Goal: Information Seeking & Learning: Learn about a topic

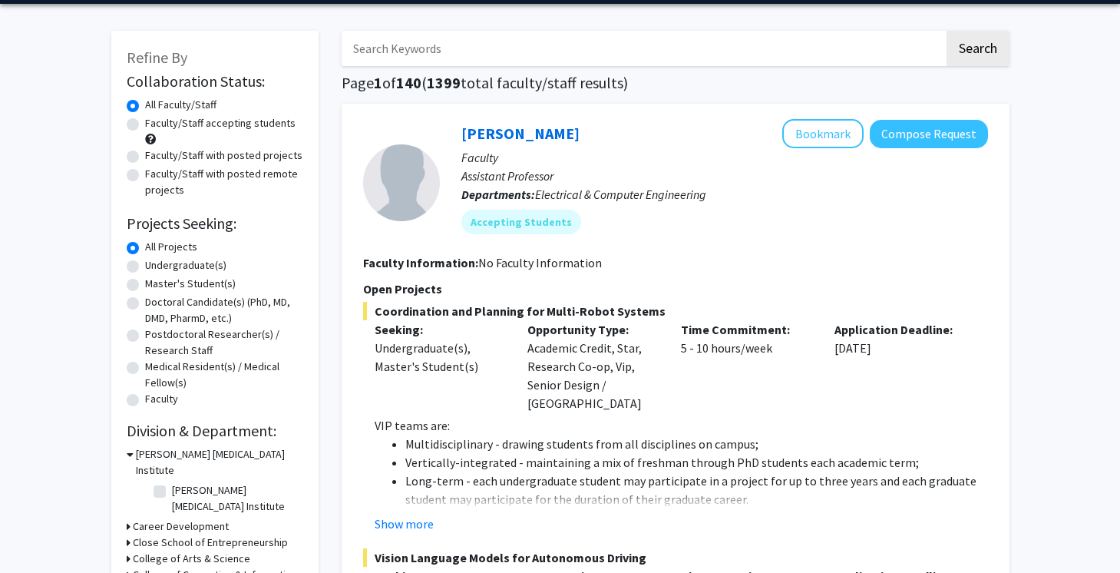
scroll to position [45, 0]
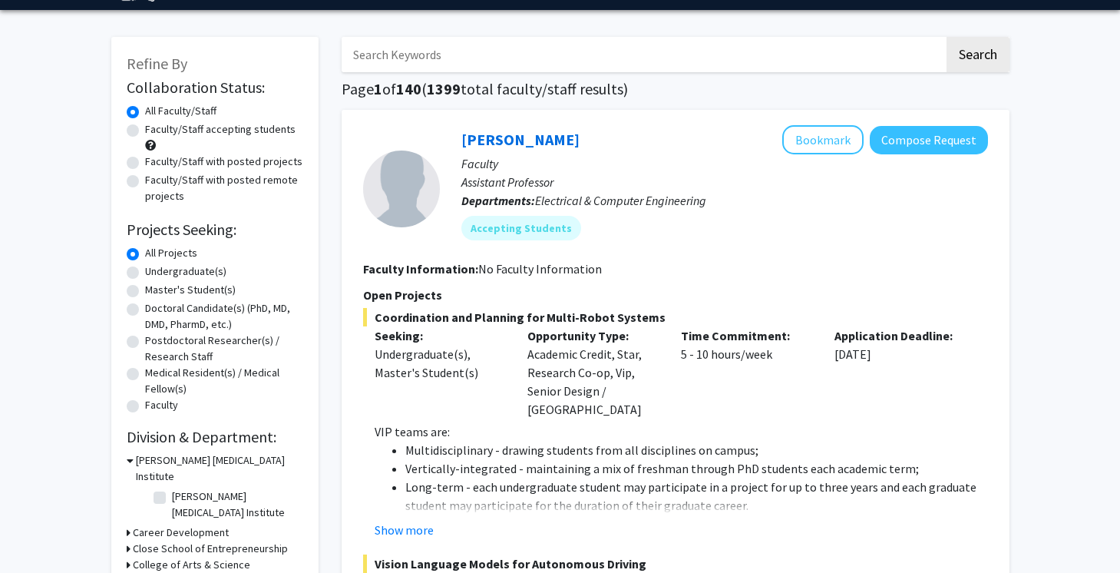
click at [206, 133] on label "Faculty/Staff accepting students" at bounding box center [220, 129] width 150 height 16
click at [155, 131] on input "Faculty/Staff accepting students" at bounding box center [150, 126] width 10 height 10
radio input "true"
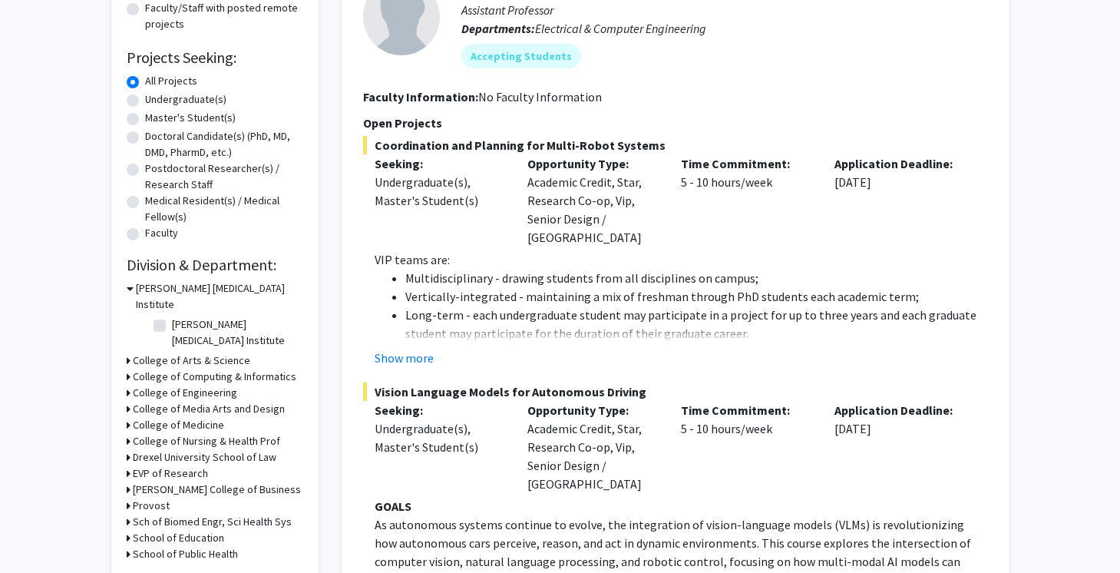
scroll to position [243, 0]
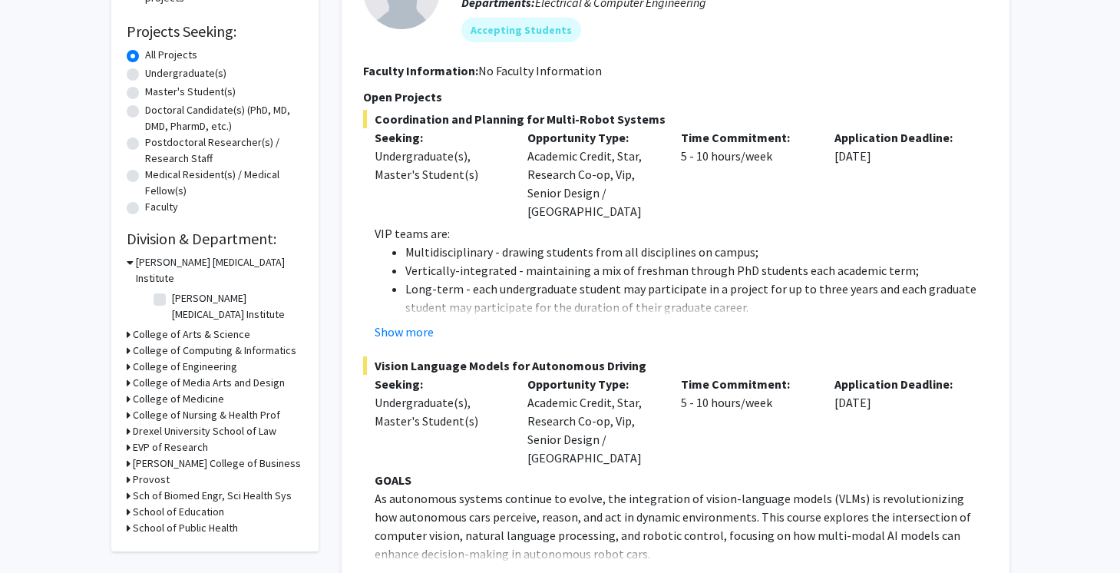
click at [168, 391] on h3 "College of Medicine" at bounding box center [178, 399] width 91 height 16
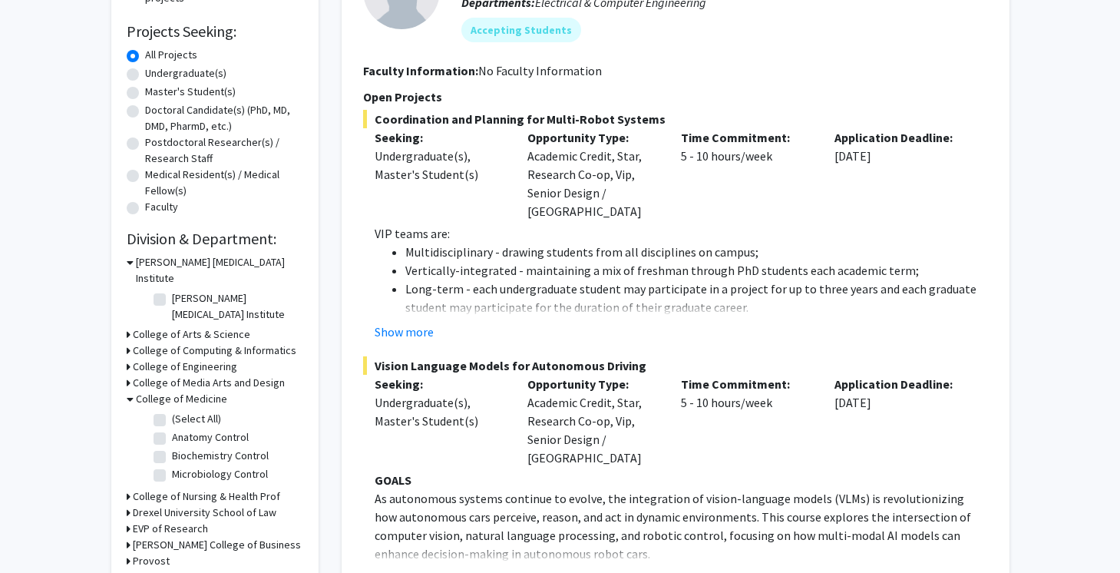
click at [180, 411] on label "(Select All)" at bounding box center [196, 419] width 49 height 16
click at [180, 411] on input "(Select All)" at bounding box center [177, 416] width 10 height 10
checkbox input "true"
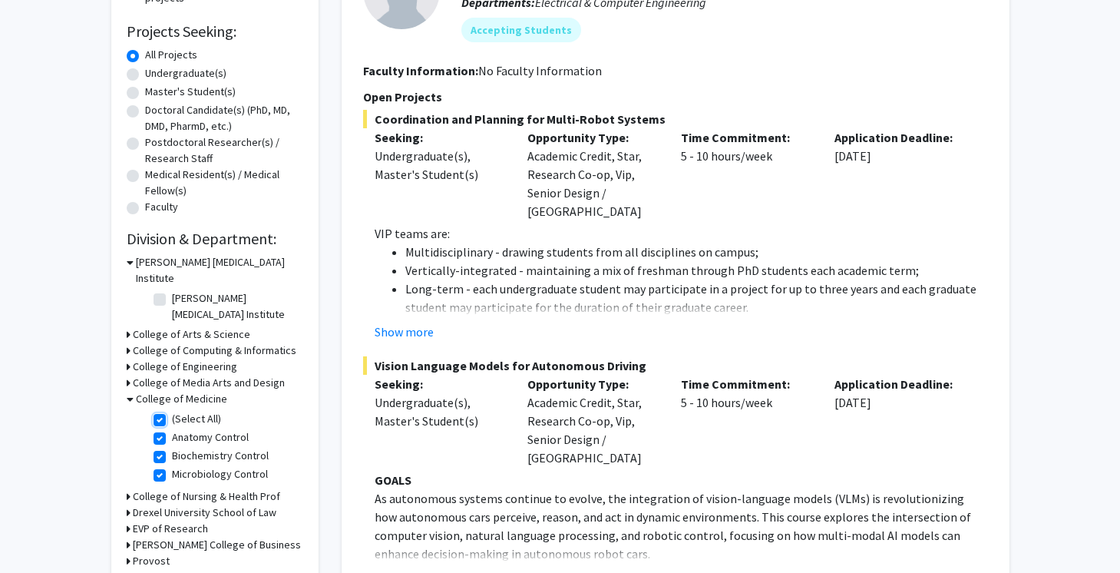
checkbox input "true"
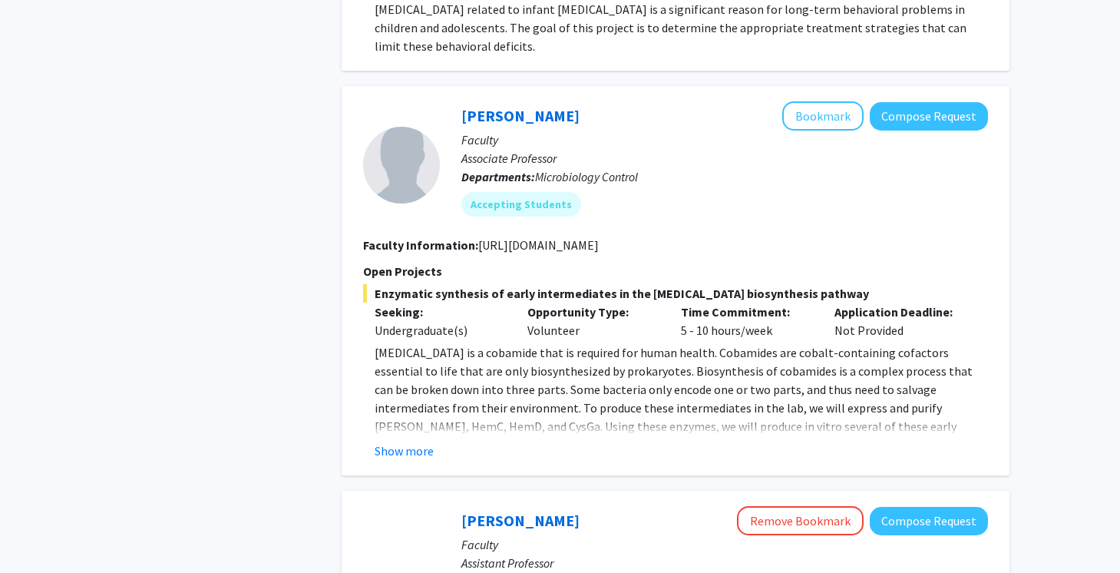
scroll to position [723, 0]
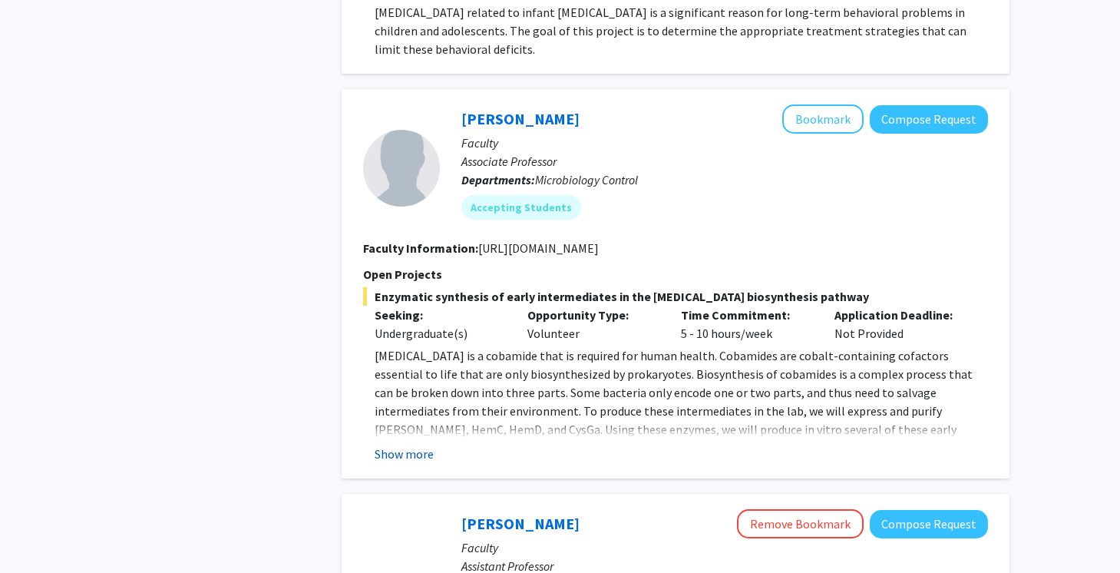
click at [417, 445] on button "Show more" at bounding box center [404, 454] width 59 height 18
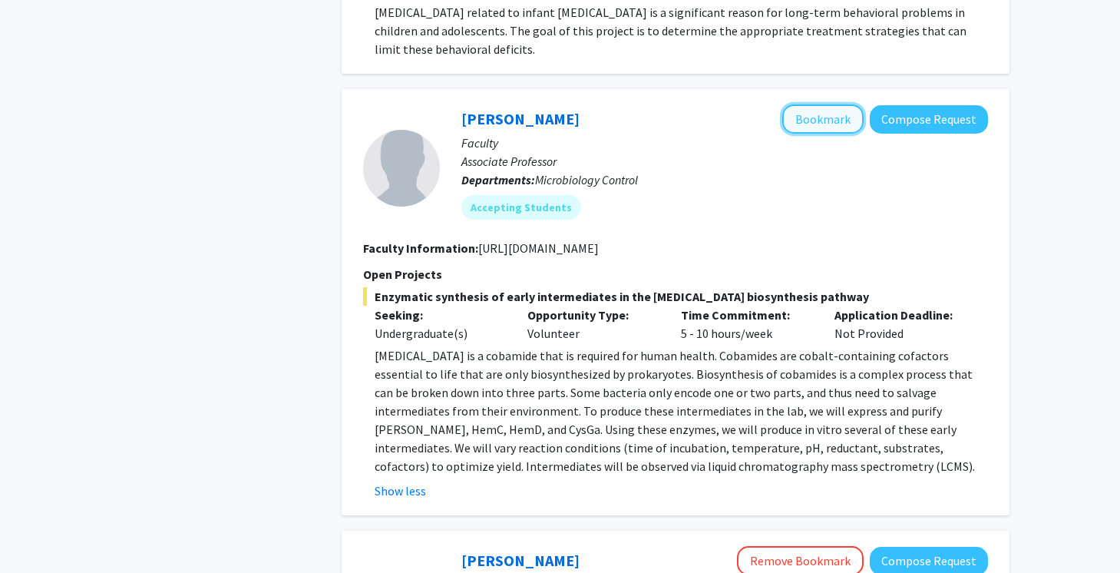
click at [802, 105] on button "Bookmark" at bounding box center [822, 118] width 81 height 29
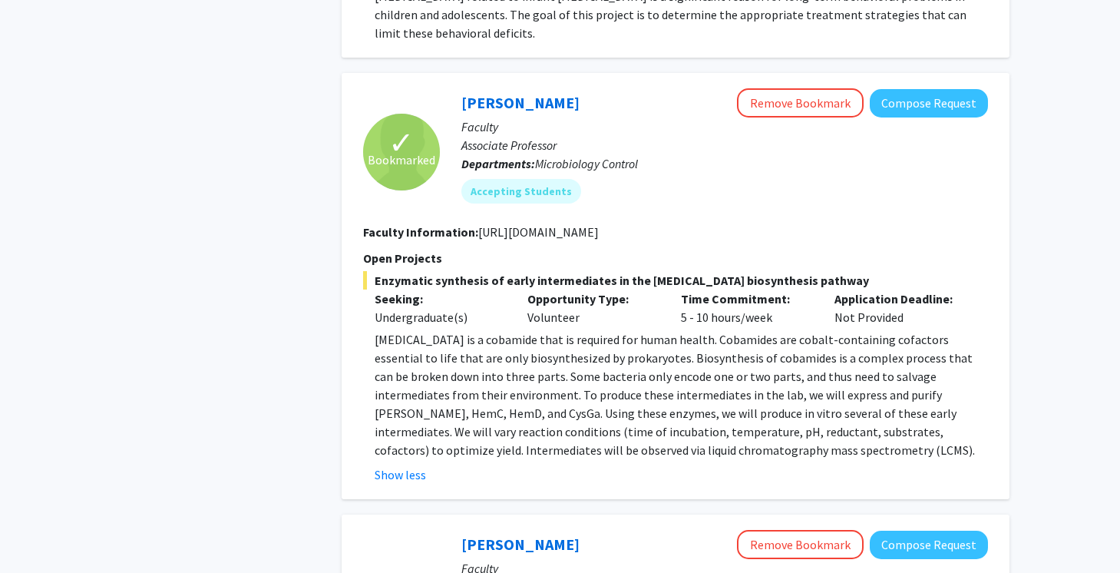
scroll to position [738, 0]
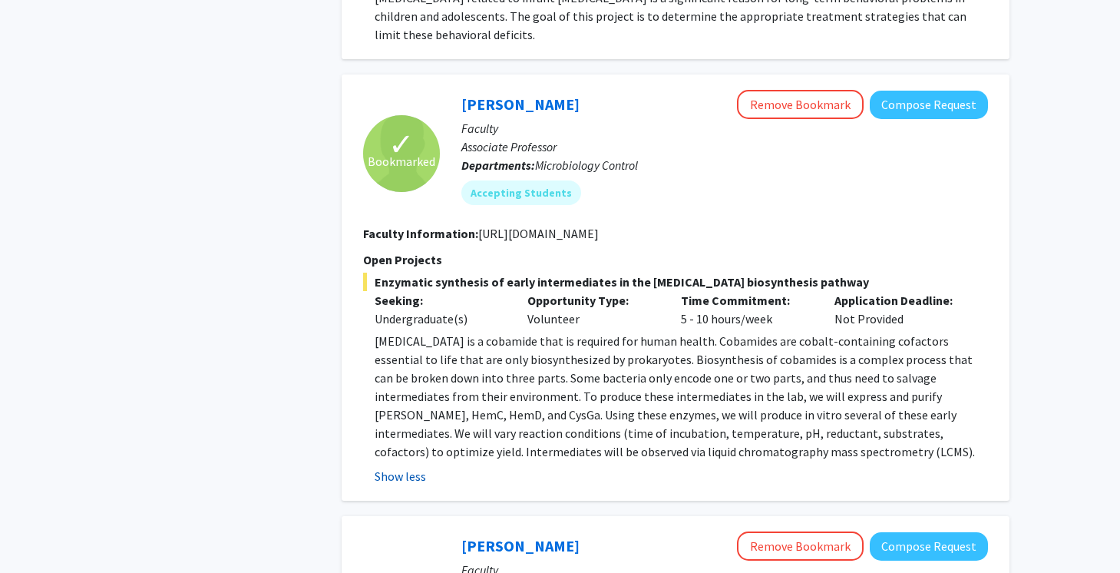
click at [402, 467] on button "Show less" at bounding box center [400, 476] width 51 height 18
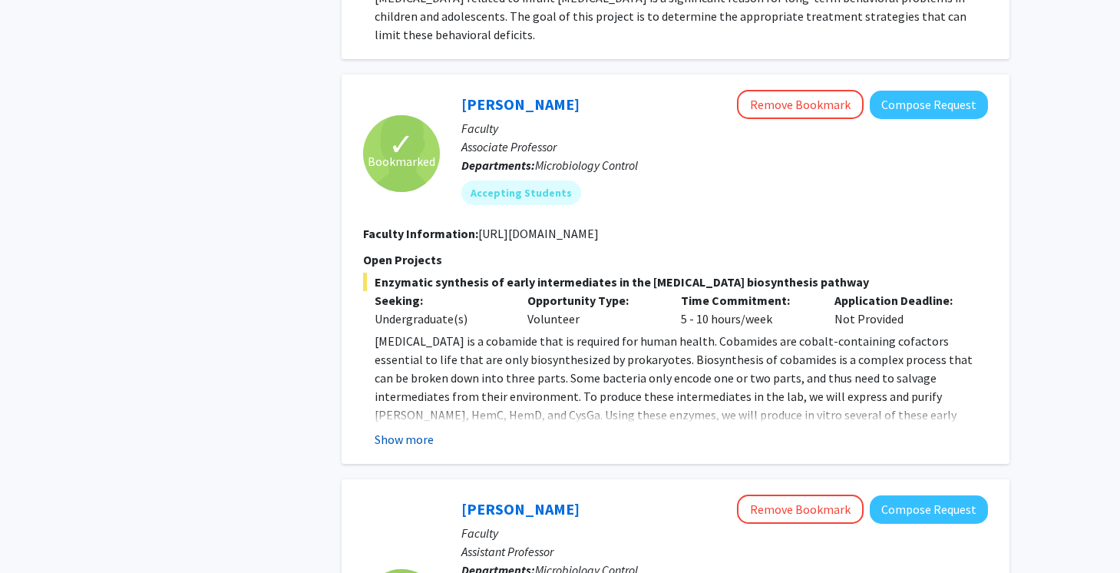
click at [428, 430] on button "Show more" at bounding box center [404, 439] width 59 height 18
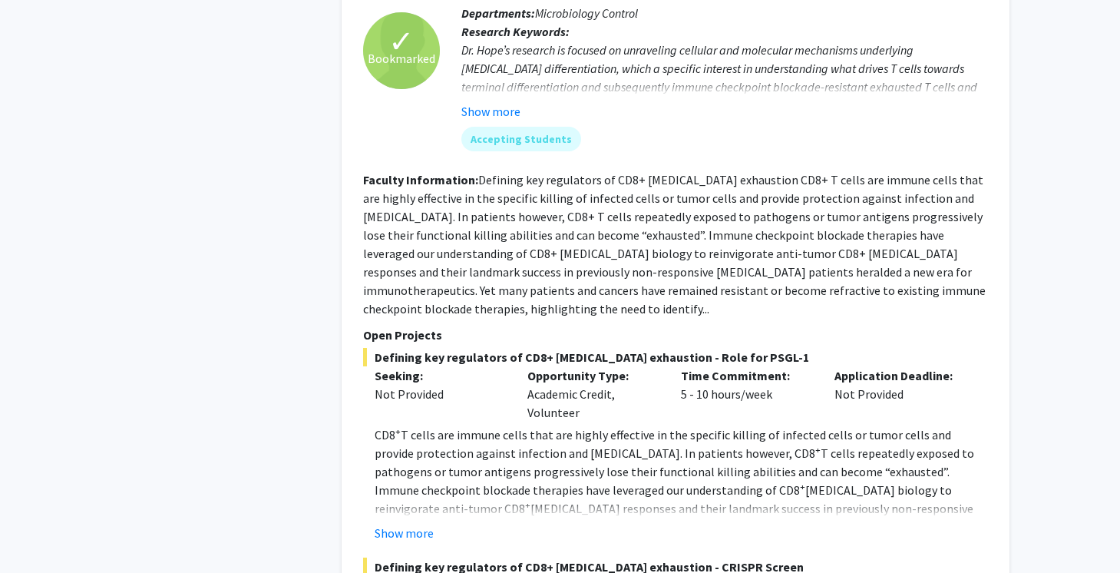
scroll to position [1324, 0]
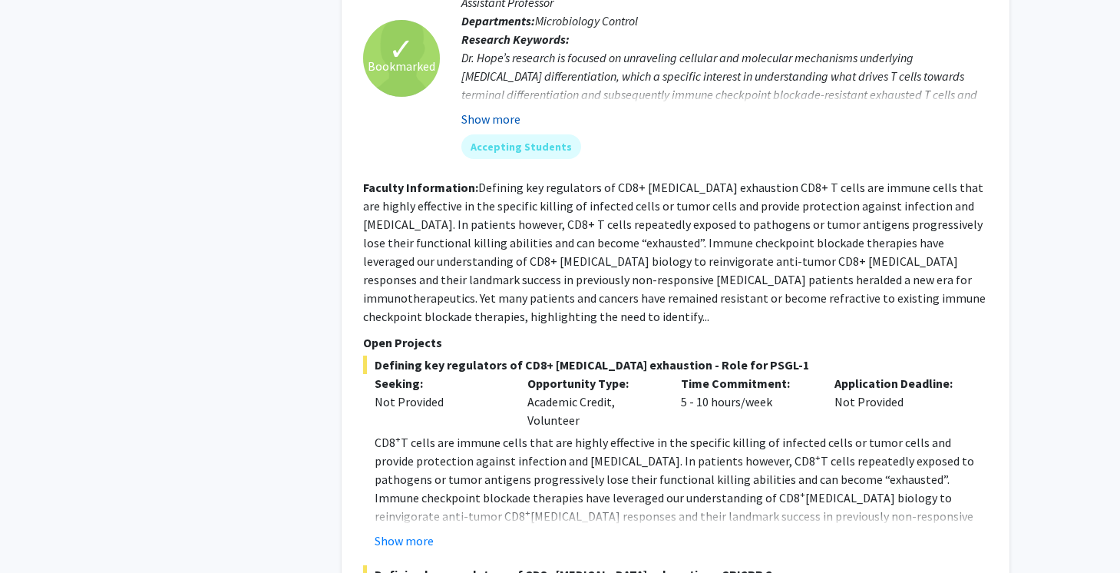
click at [481, 110] on button "Show more" at bounding box center [490, 119] width 59 height 18
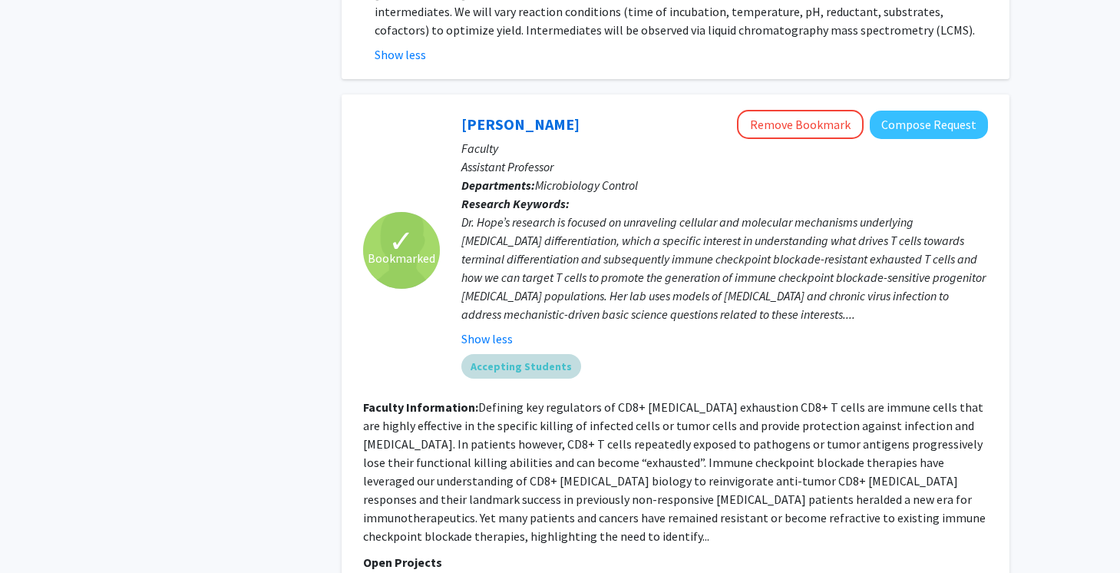
scroll to position [1160, 0]
click at [515, 114] on link "[PERSON_NAME]" at bounding box center [520, 123] width 118 height 19
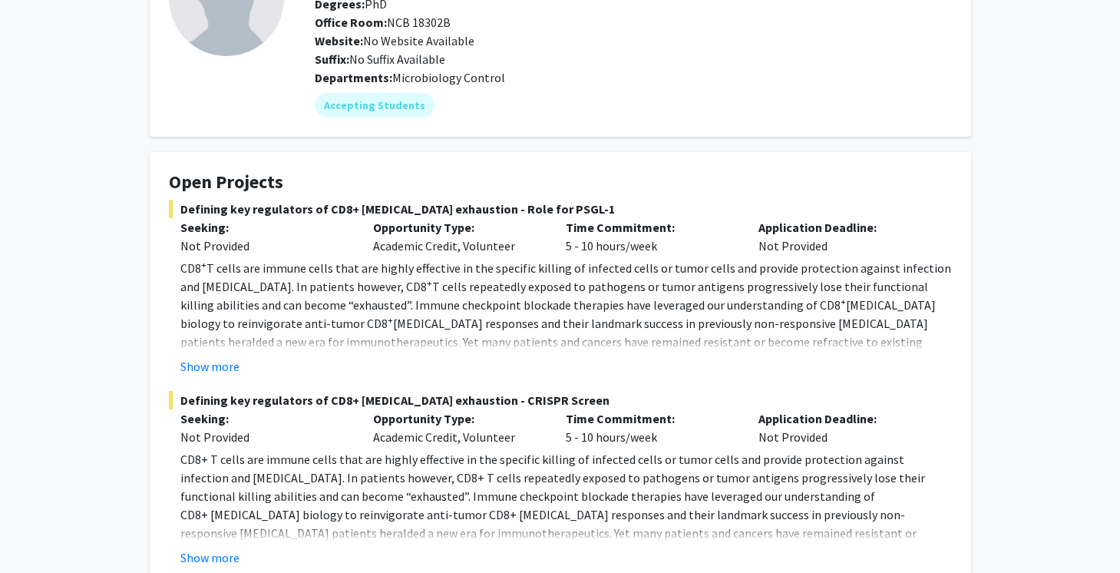
scroll to position [148, 0]
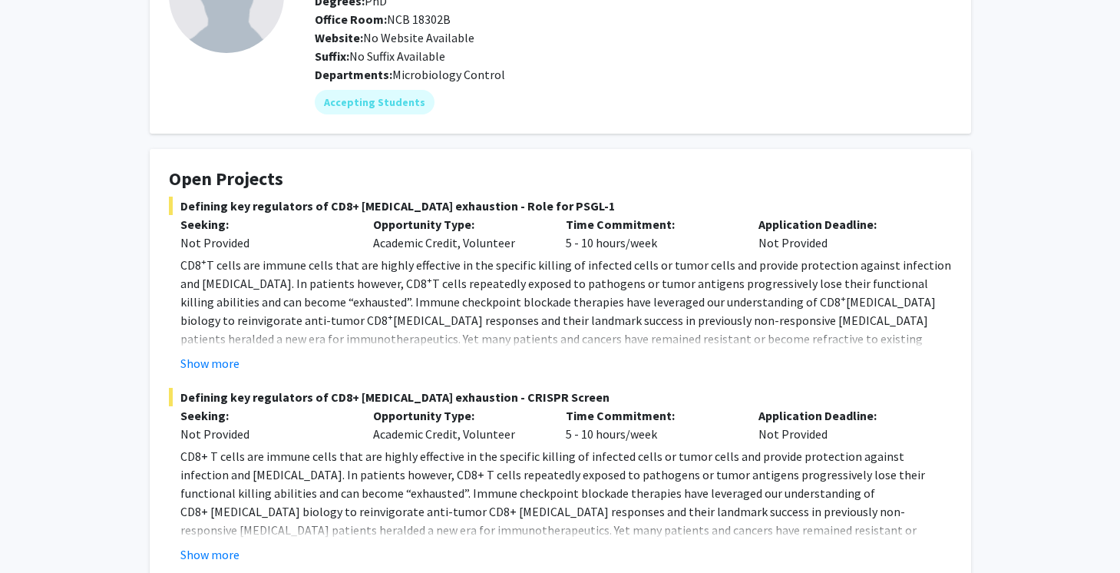
click at [246, 365] on div "Show more" at bounding box center [566, 363] width 772 height 18
click at [229, 365] on button "Show more" at bounding box center [209, 363] width 59 height 18
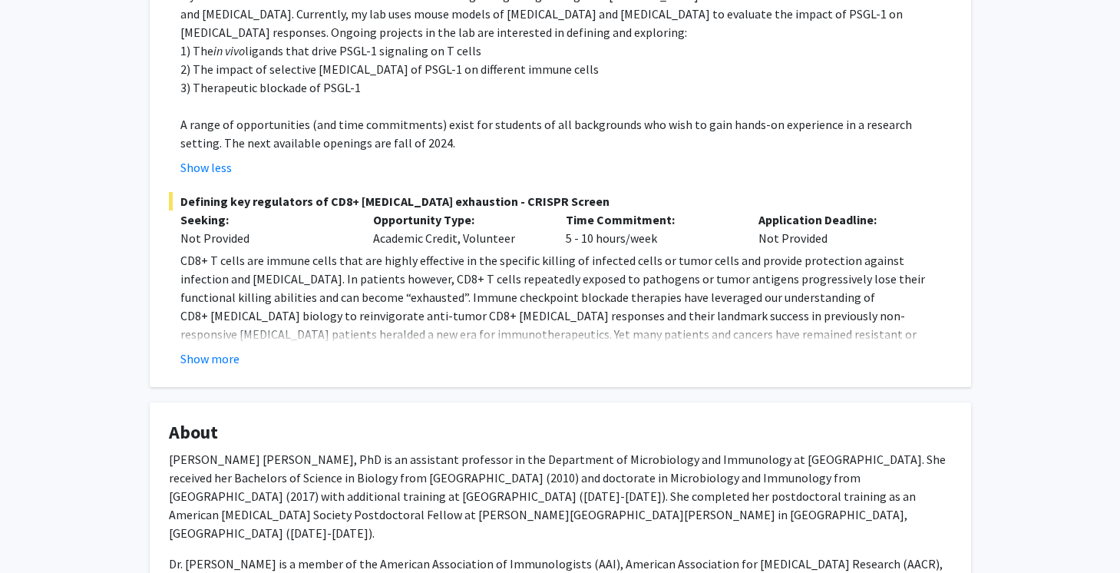
scroll to position [568, 0]
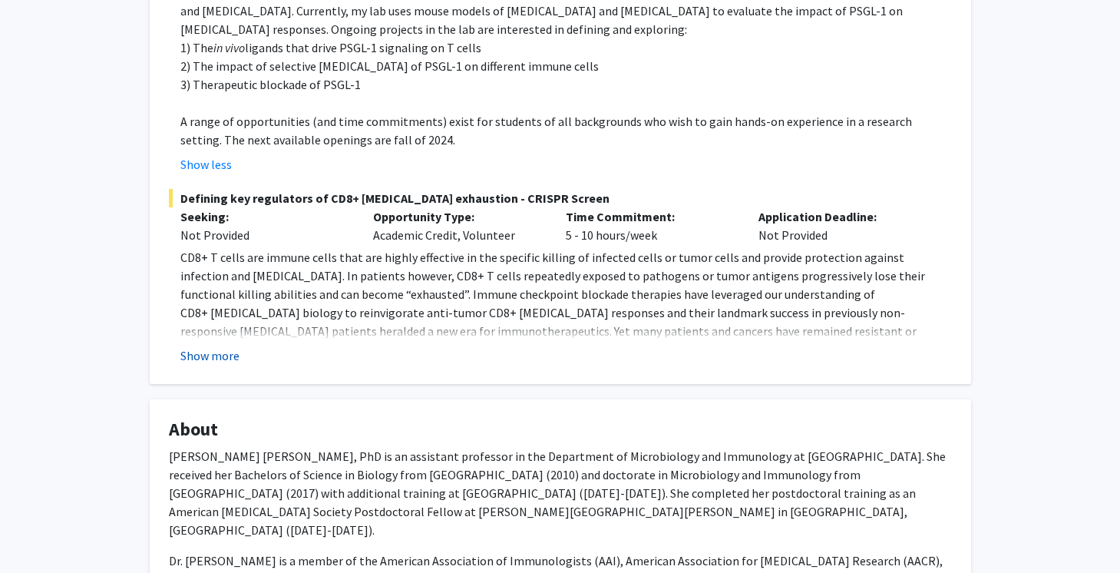
click at [226, 346] on button "Show more" at bounding box center [209, 355] width 59 height 18
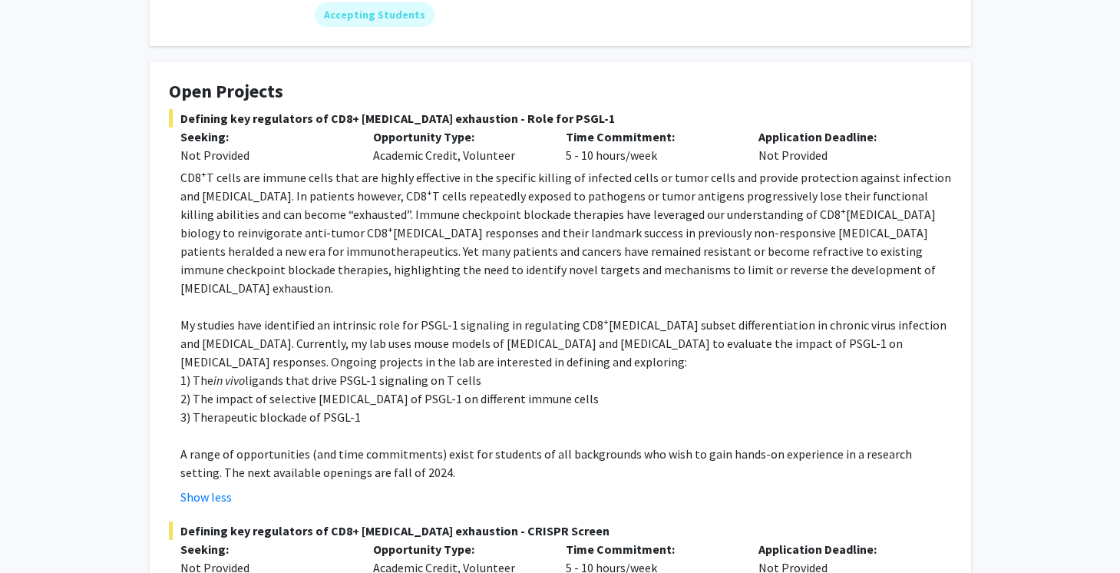
scroll to position [253, 0]
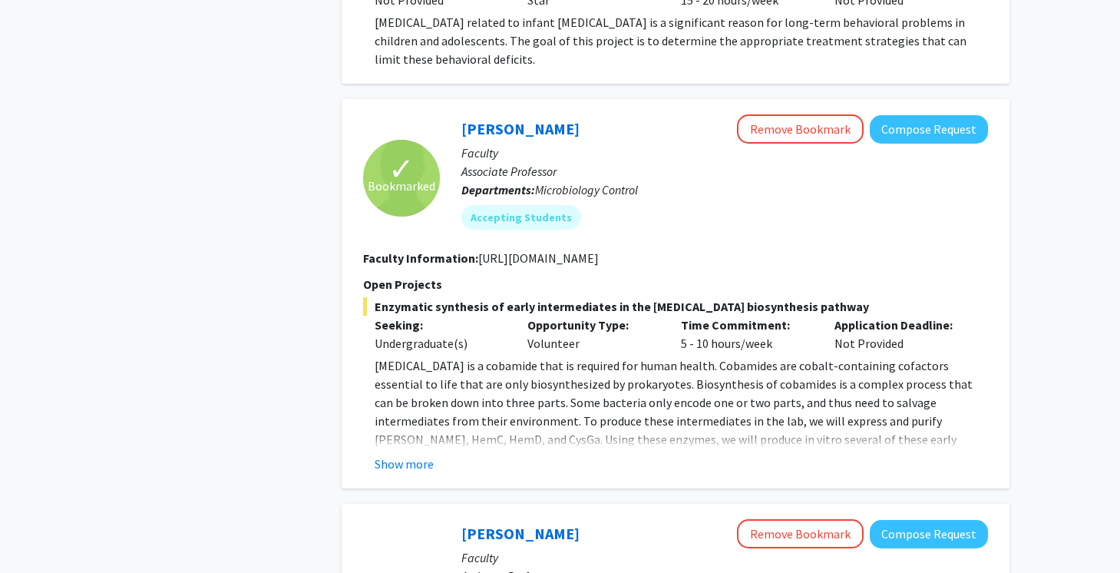
scroll to position [759, 0]
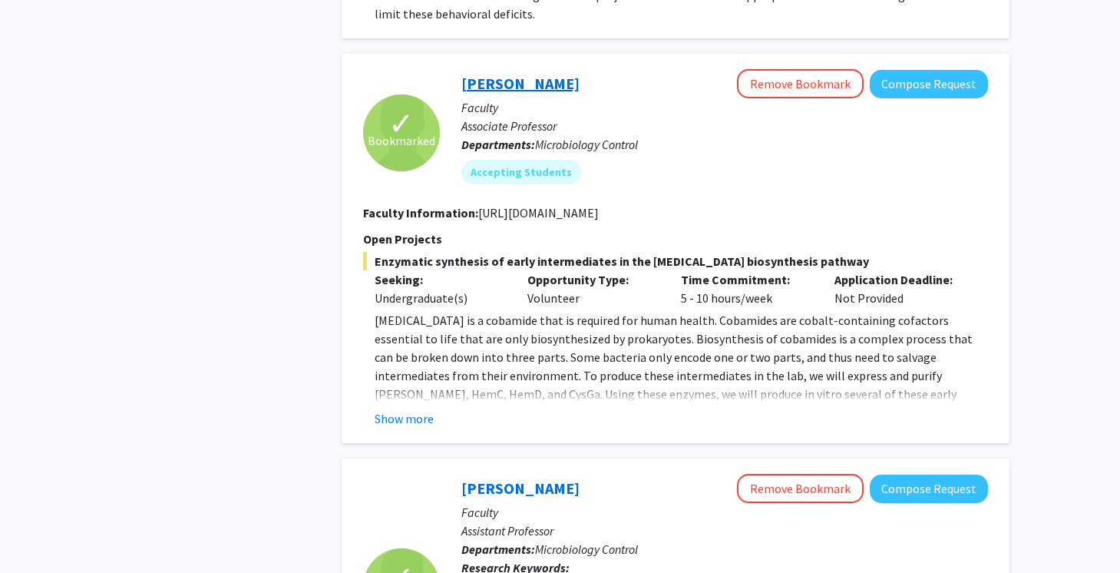
click at [499, 74] on link "[PERSON_NAME]" at bounding box center [520, 83] width 118 height 19
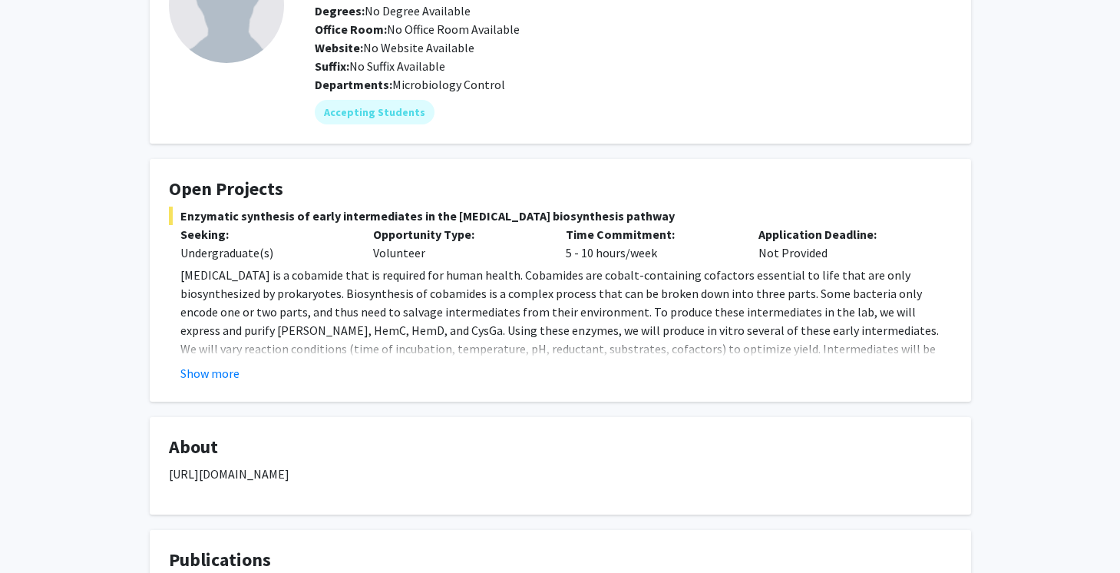
scroll to position [148, 0]
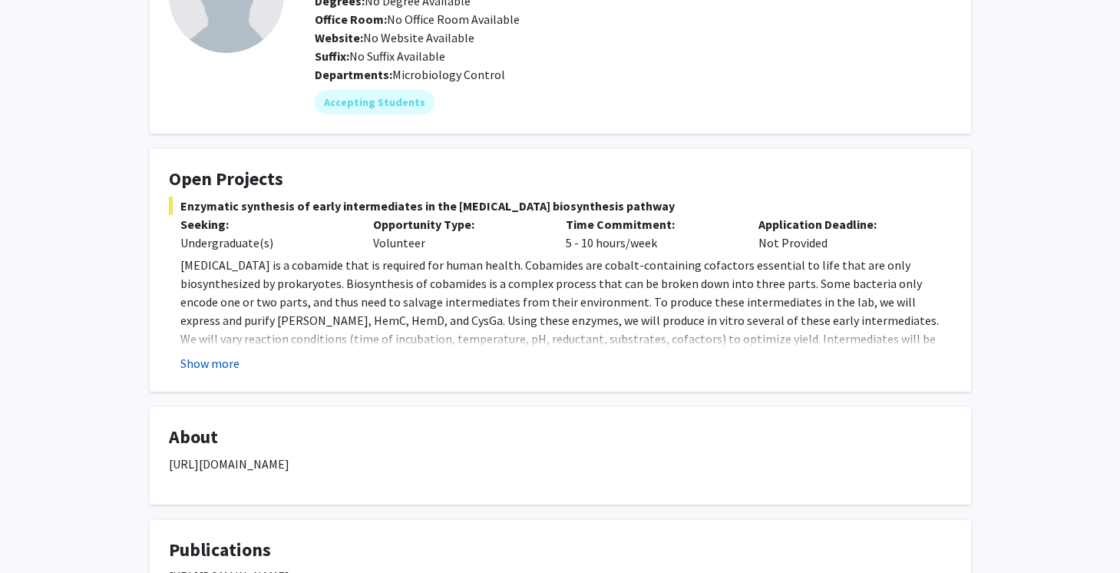
click at [212, 362] on button "Show more" at bounding box center [209, 363] width 59 height 18
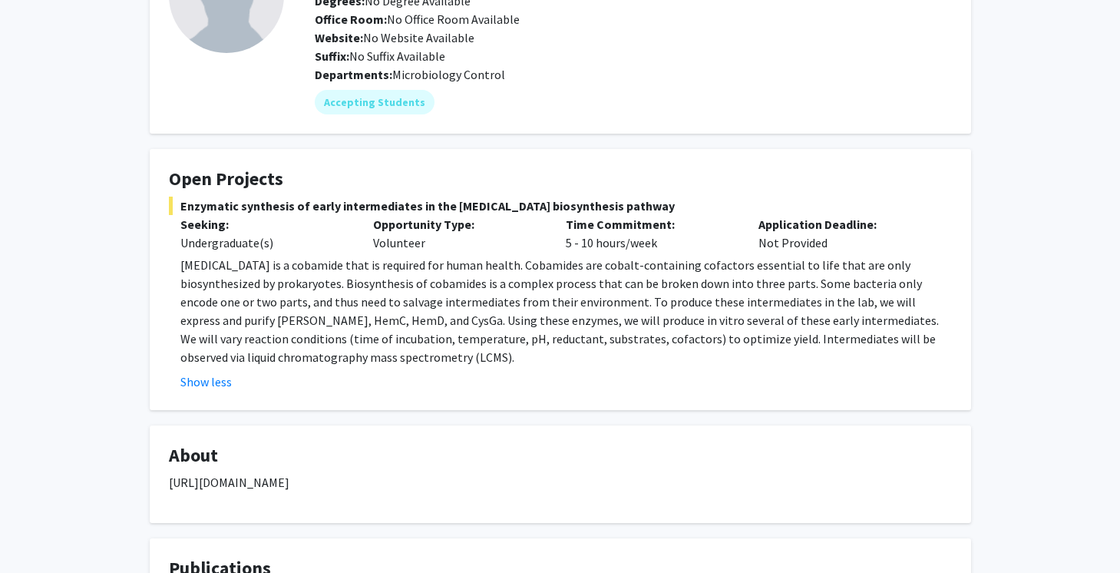
scroll to position [169, 0]
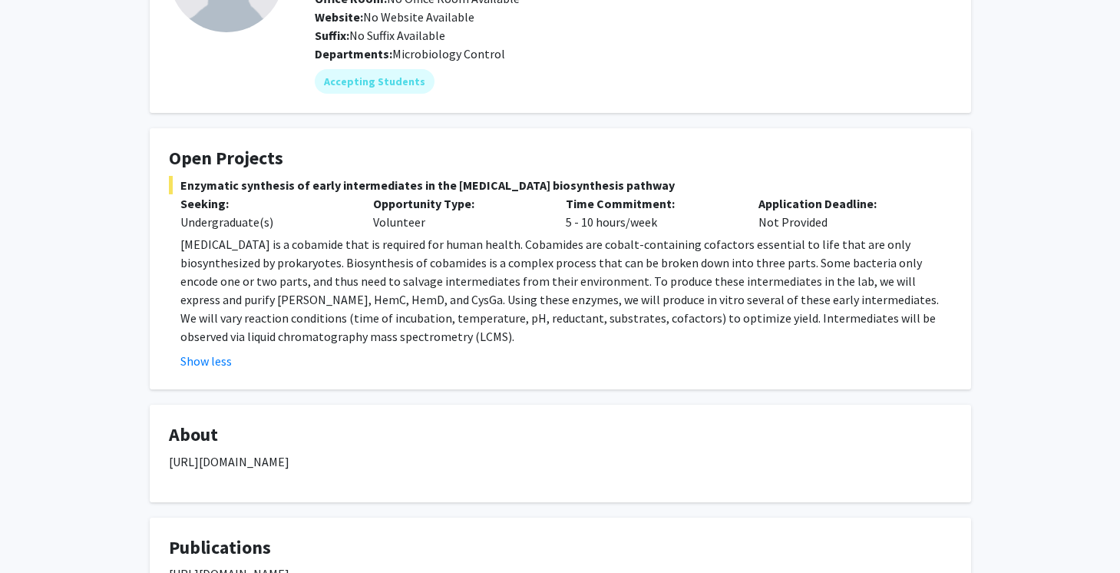
click at [230, 365] on div "Show less" at bounding box center [566, 361] width 772 height 18
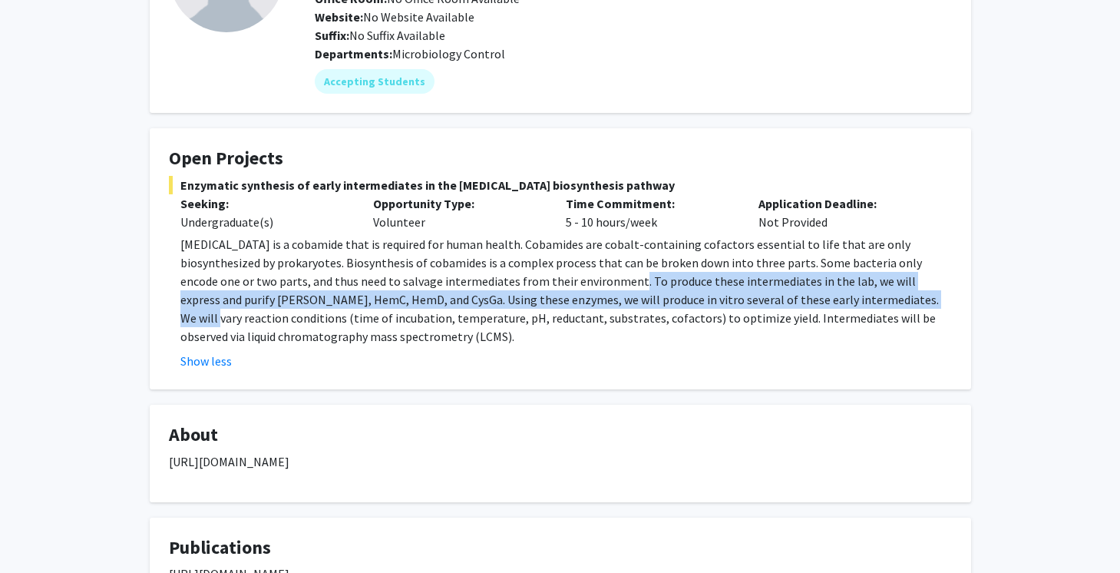
drag, startPoint x: 512, startPoint y: 278, endPoint x: 794, endPoint y: 291, distance: 282.1
click at [794, 291] on p "[MEDICAL_DATA] is a cobamide that is required for human health. Cobamides are c…" at bounding box center [566, 290] width 772 height 111
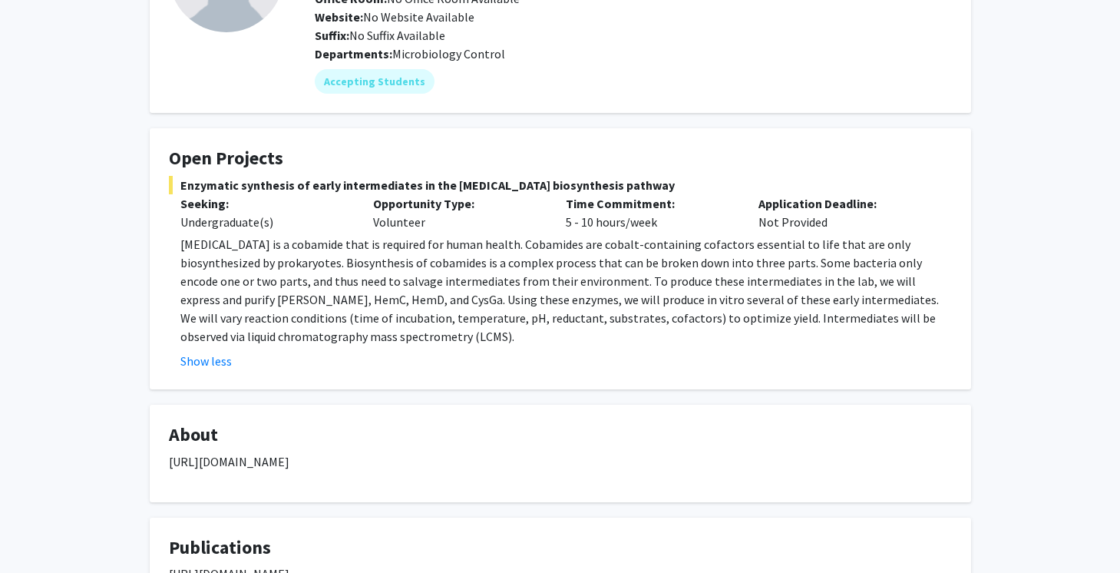
click at [660, 312] on p "[MEDICAL_DATA] is a cobamide that is required for human health. Cobamides are c…" at bounding box center [566, 290] width 772 height 111
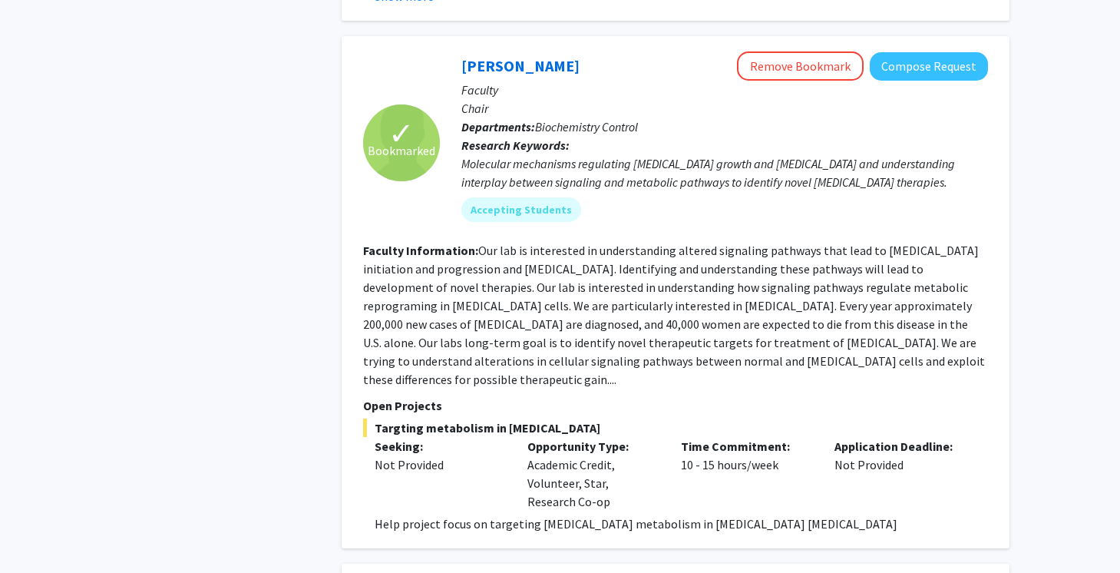
scroll to position [2703, 0]
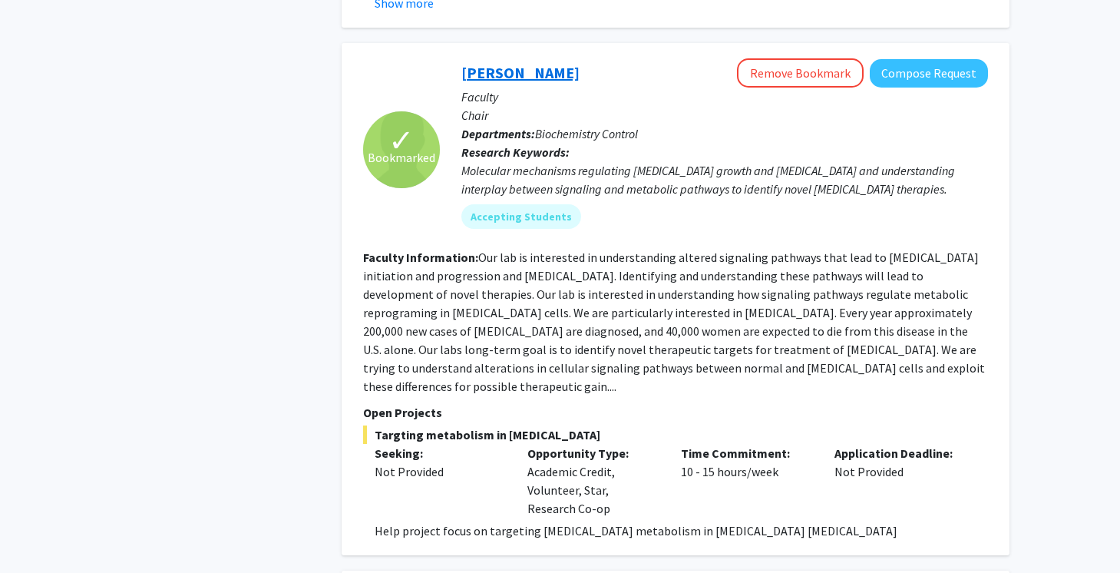
click at [506, 63] on link "[PERSON_NAME]" at bounding box center [520, 72] width 118 height 19
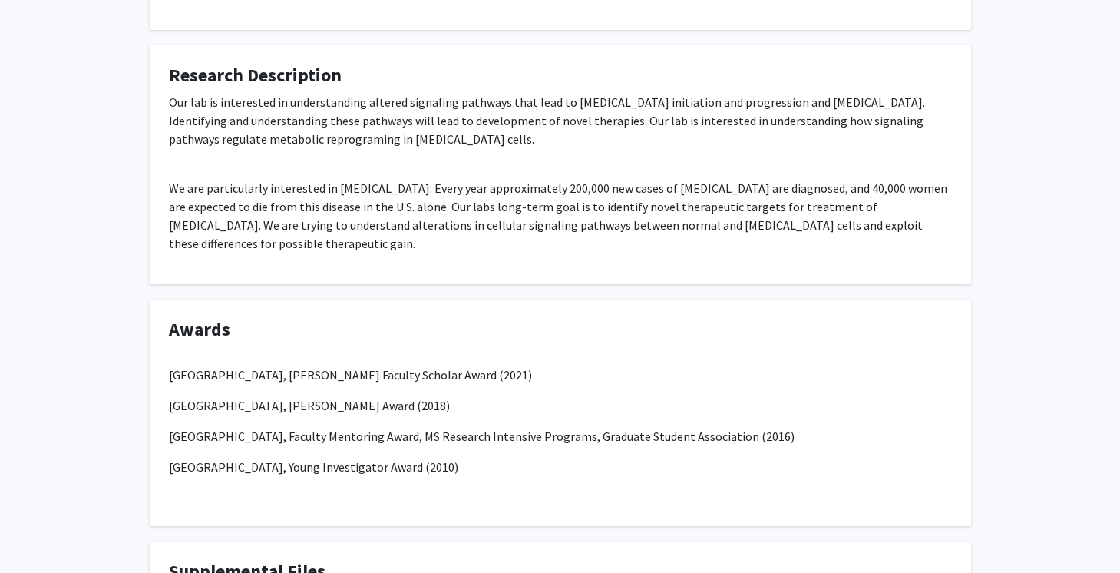
scroll to position [867, 0]
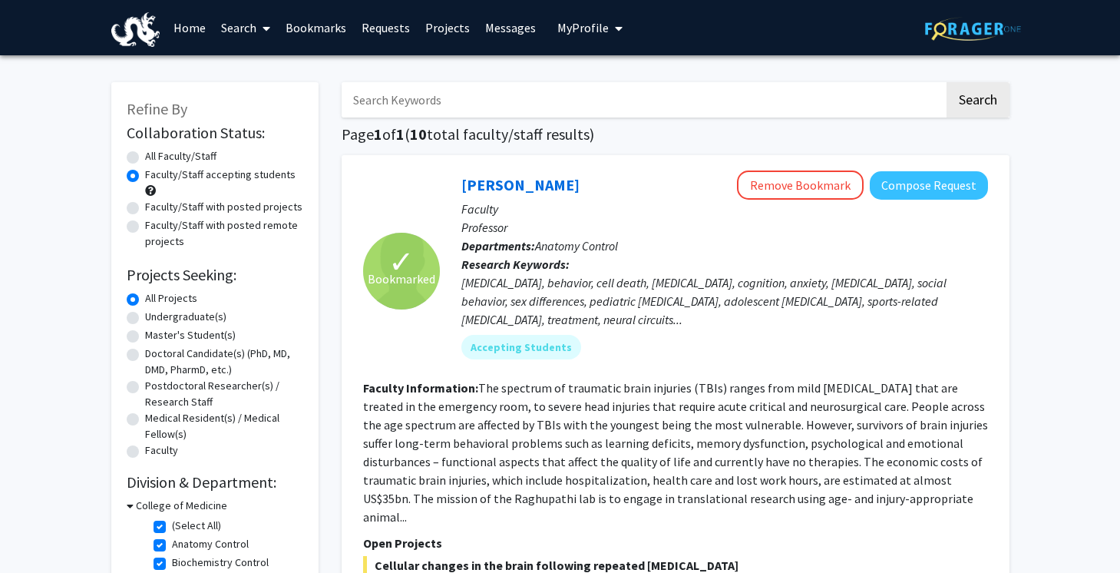
scroll to position [190, 0]
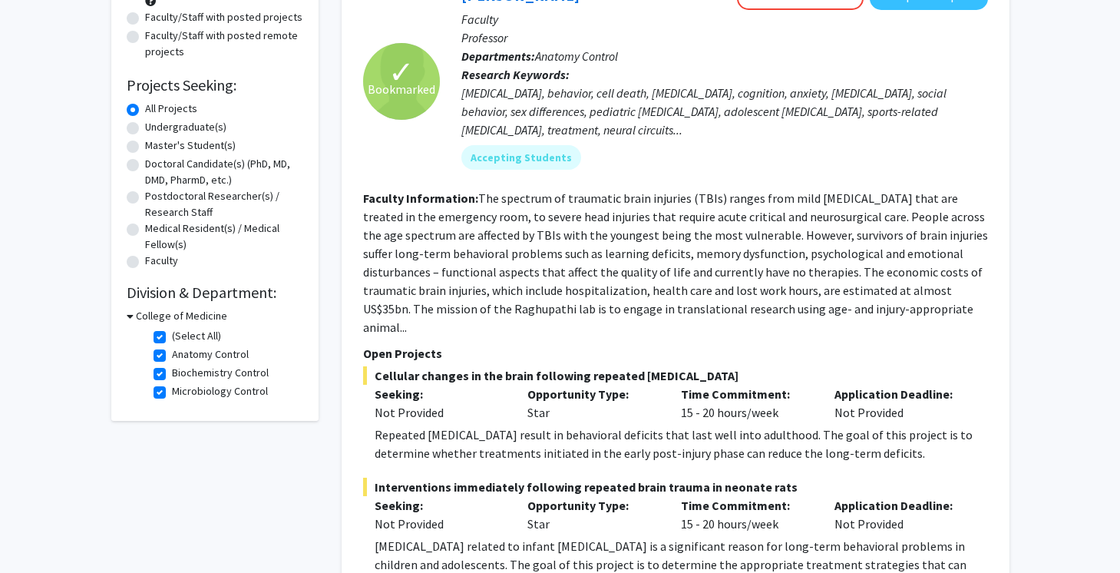
click at [141, 319] on h3 "College of Medicine" at bounding box center [181, 316] width 91 height 16
click at [141, 319] on h3 "College of Medicine" at bounding box center [178, 316] width 91 height 16
click at [169, 335] on fg-checkbox "(Select All) (Select All)" at bounding box center [227, 337] width 146 height 18
click at [172, 337] on label "(Select All)" at bounding box center [196, 336] width 49 height 16
click at [172, 337] on input "(Select All)" at bounding box center [177, 333] width 10 height 10
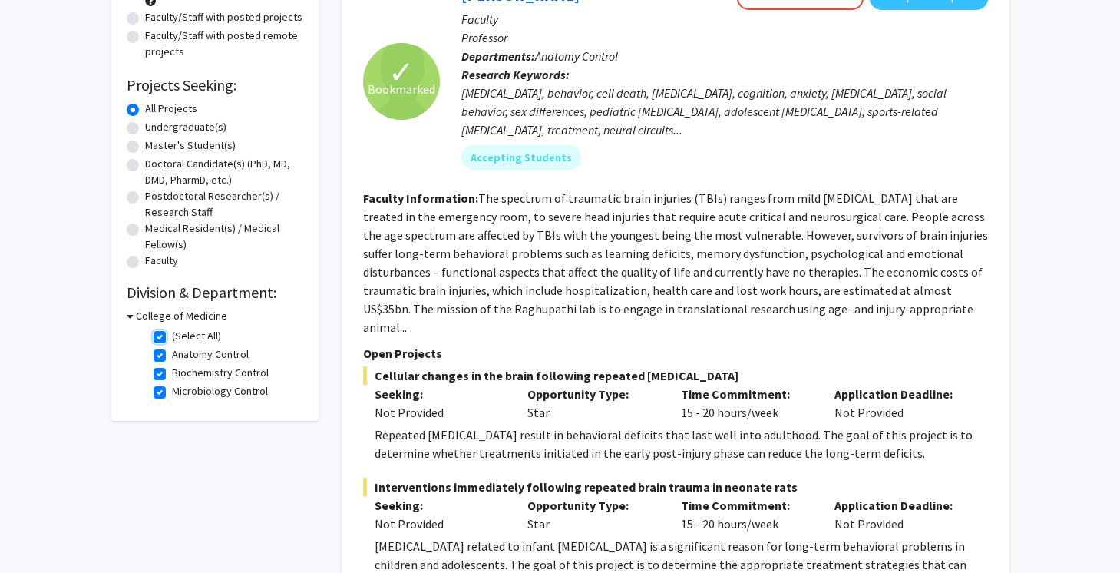
checkbox input "false"
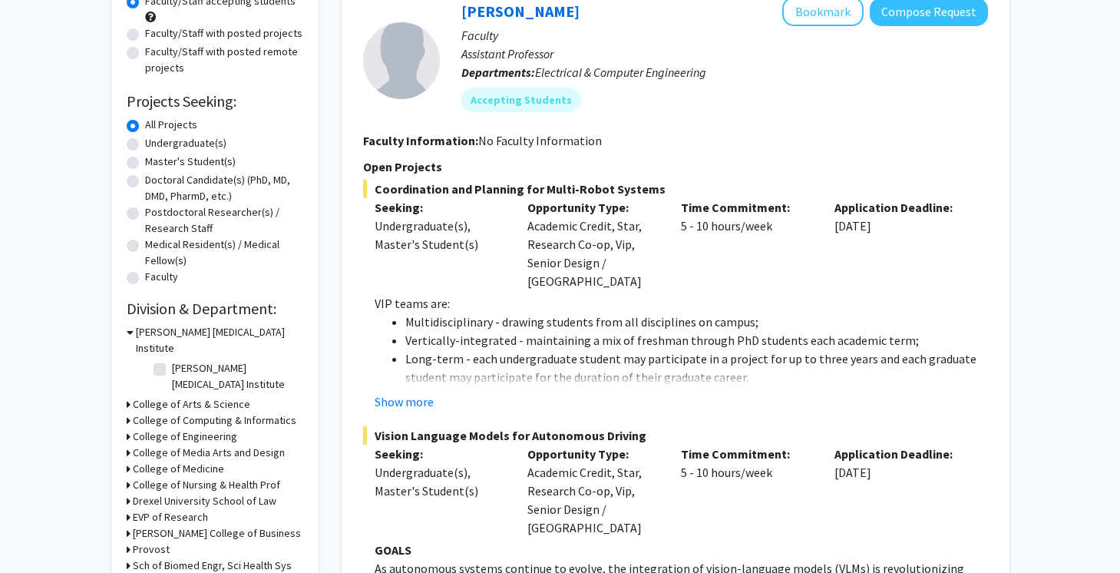
scroll to position [486, 0]
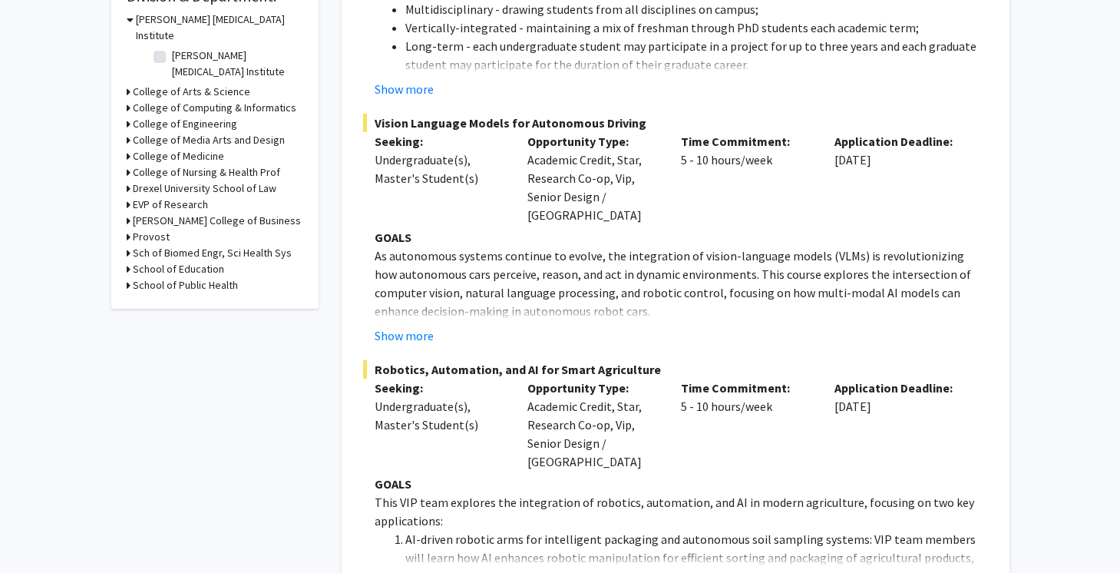
click at [127, 84] on icon at bounding box center [129, 92] width 4 height 16
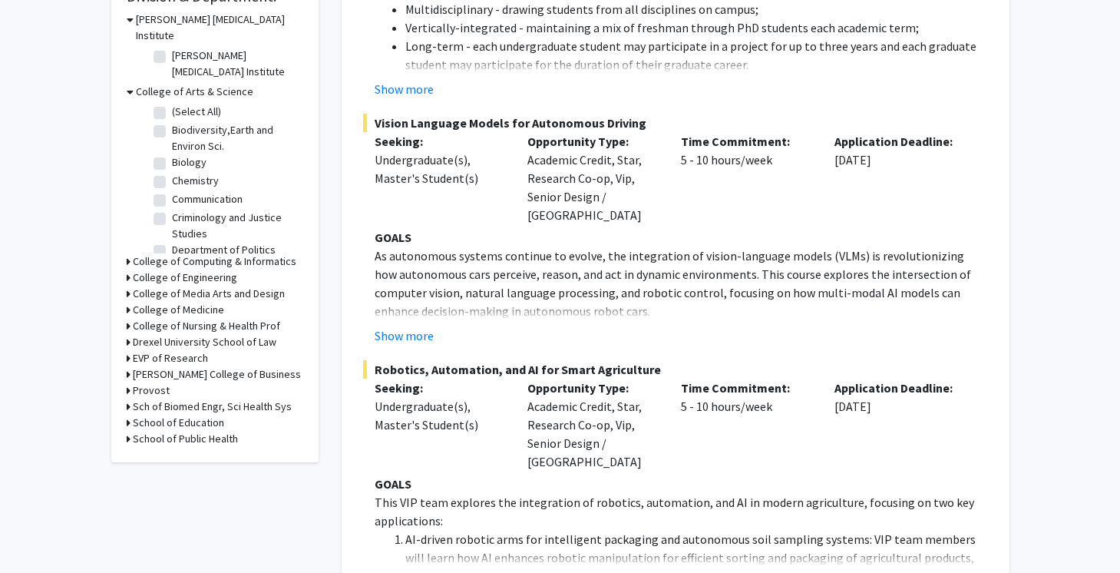
click at [172, 154] on label "Biology" at bounding box center [189, 162] width 35 height 16
click at [172, 154] on input "Biology" at bounding box center [177, 159] width 10 height 10
checkbox input "true"
